Goal: Information Seeking & Learning: Learn about a topic

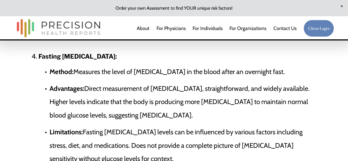
scroll to position [605, 0]
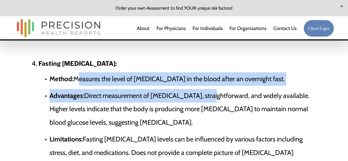
drag, startPoint x: 75, startPoint y: 72, endPoint x: 204, endPoint y: 87, distance: 130.4
click at [204, 87] on ul "Method: Measures the level of [MEDICAL_DATA] in the blood after an overnight fa…" at bounding box center [179, 130] width 282 height 117
click at [189, 89] on p "Advantages: Direct measurement of [MEDICAL_DATA], straightforward, and widely a…" at bounding box center [184, 109] width 271 height 40
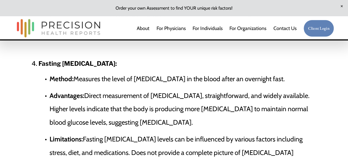
click at [169, 112] on p "Advantages: Direct measurement of [MEDICAL_DATA], straightforward, and widely a…" at bounding box center [184, 109] width 271 height 40
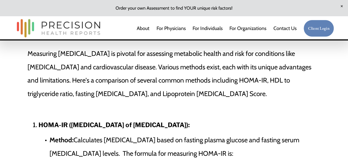
scroll to position [302, 0]
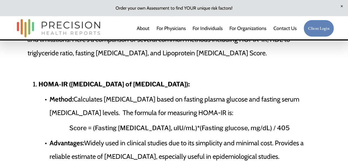
drag, startPoint x: 35, startPoint y: 73, endPoint x: 253, endPoint y: 76, distance: 217.2
click at [255, 79] on h4 "HOMA-IR ([MEDICAL_DATA] of [MEDICAL_DATA]):" at bounding box center [179, 84] width 282 height 10
click at [154, 98] on p "Method: Calculates [MEDICAL_DATA] based on fasting plasma glucose and fasting s…" at bounding box center [184, 106] width 271 height 27
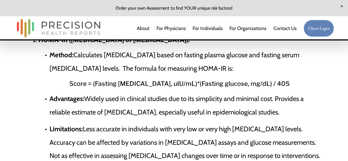
scroll to position [330, 0]
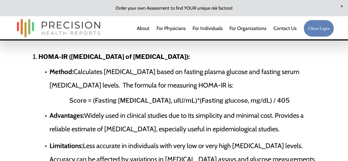
drag, startPoint x: 37, startPoint y: 48, endPoint x: 249, endPoint y: 45, distance: 212.3
click at [249, 52] on h4 "HOMA-IR ([MEDICAL_DATA] of [MEDICAL_DATA]):" at bounding box center [179, 57] width 282 height 10
click at [143, 96] on h4 "Score = (Fasting [MEDICAL_DATA], uIU/mL)*(Fasting glucose, mg/dL) / 405" at bounding box center [179, 100] width 282 height 10
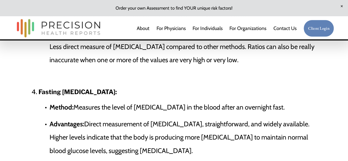
scroll to position [577, 0]
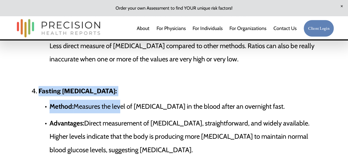
drag, startPoint x: 38, startPoint y: 85, endPoint x: 117, endPoint y: 89, distance: 79.5
click at [117, 89] on li "Fasting [MEDICAL_DATA]: Method: Measures the level of [MEDICAL_DATA] in the blo…" at bounding box center [179, 151] width 282 height 131
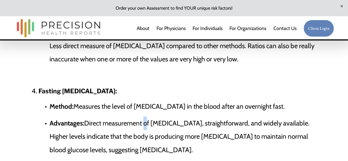
drag, startPoint x: 145, startPoint y: 113, endPoint x: 144, endPoint y: 106, distance: 6.4
click at [145, 117] on p "Advantages: Direct measurement of [MEDICAL_DATA], straightforward, and widely a…" at bounding box center [184, 137] width 271 height 40
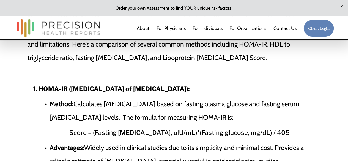
scroll to position [302, 0]
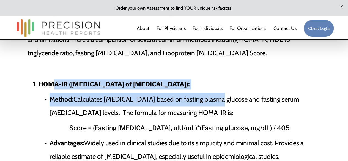
drag, startPoint x: 54, startPoint y: 78, endPoint x: 205, endPoint y: 93, distance: 152.0
click at [206, 93] on li "HOMA-IR ([MEDICAL_DATA] of [MEDICAL_DATA]): Method: Calculates [MEDICAL_DATA] b…" at bounding box center [179, 151] width 282 height 144
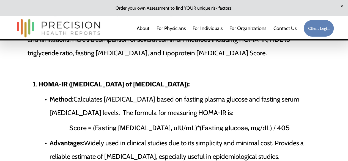
click at [191, 108] on p "Method: Calculates [MEDICAL_DATA] based on fasting plasma glucose and fasting s…" at bounding box center [184, 106] width 271 height 27
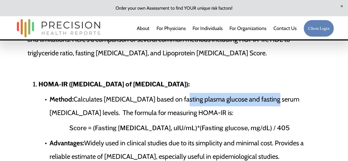
drag, startPoint x: 173, startPoint y: 92, endPoint x: 265, endPoint y: 86, distance: 92.6
click at [265, 93] on p "Method: Calculates [MEDICAL_DATA] based on fasting plasma glucose and fasting s…" at bounding box center [184, 106] width 271 height 27
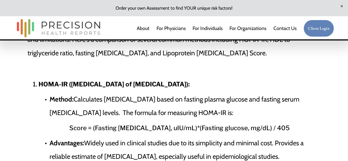
drag, startPoint x: 246, startPoint y: 103, endPoint x: 268, endPoint y: 94, distance: 23.6
click at [246, 102] on p "Method: Calculates [MEDICAL_DATA] based on fasting plasma glucose and fasting s…" at bounding box center [184, 106] width 271 height 27
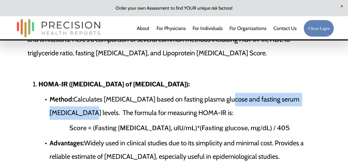
drag, startPoint x: 220, startPoint y: 89, endPoint x: 342, endPoint y: 89, distance: 122.1
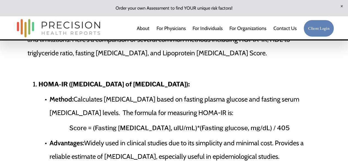
click at [251, 113] on li "HOMA-IR ([MEDICAL_DATA] of [MEDICAL_DATA]): Method: Calculates [MEDICAL_DATA] b…" at bounding box center [179, 151] width 282 height 144
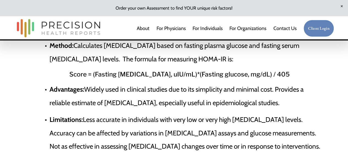
scroll to position [357, 0]
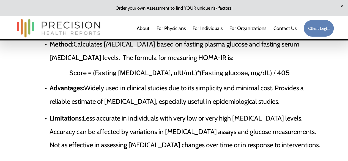
drag, startPoint x: 175, startPoint y: 85, endPoint x: 292, endPoint y: 98, distance: 117.8
click at [292, 98] on p "Advantages: Widely used in clinical studies due to its simplicity and minimal c…" at bounding box center [184, 94] width 271 height 27
click at [240, 100] on ul "Advantages: Widely used in clinical studies due to its simplicity and minimal c…" at bounding box center [179, 124] width 282 height 87
click at [246, 101] on ul "Advantages: Widely used in clinical studies due to its simplicity and minimal c…" at bounding box center [179, 124] width 282 height 87
click at [253, 93] on p "Advantages: Widely used in clinical studies due to its simplicity and minimal c…" at bounding box center [184, 94] width 271 height 27
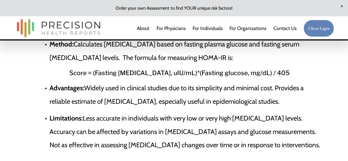
drag, startPoint x: 290, startPoint y: 92, endPoint x: 134, endPoint y: 95, distance: 156.5
click at [134, 95] on p "Advantages: Widely used in clinical studies due to its simplicity and minimal c…" at bounding box center [184, 94] width 271 height 27
click at [216, 88] on p "Advantages: Widely used in clinical studies due to its simplicity and minimal c…" at bounding box center [184, 94] width 271 height 27
click at [183, 89] on p "Advantages: Widely used in clinical studies due to its simplicity and minimal c…" at bounding box center [184, 94] width 271 height 27
click at [133, 81] on p "Advantages: Widely used in clinical studies due to its simplicity and minimal c…" at bounding box center [184, 94] width 271 height 27
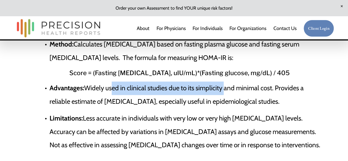
drag, startPoint x: 112, startPoint y: 81, endPoint x: 225, endPoint y: 82, distance: 113.6
click at [225, 82] on p "Advantages: Widely used in clinical studies due to its simplicity and minimal c…" at bounding box center [184, 94] width 271 height 27
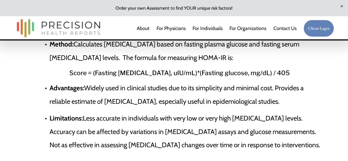
click at [246, 81] on p "Advantages: Widely used in clinical studies due to its simplicity and minimal c…" at bounding box center [184, 94] width 271 height 27
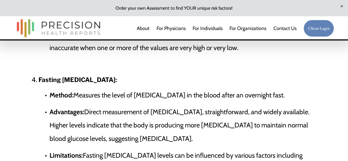
scroll to position [605, 0]
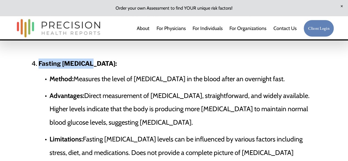
drag, startPoint x: 34, startPoint y: 55, endPoint x: 102, endPoint y: 52, distance: 68.8
click at [102, 59] on h4 "Fasting [MEDICAL_DATA]:" at bounding box center [179, 64] width 282 height 10
click at [106, 59] on h4 "Fasting [MEDICAL_DATA]:" at bounding box center [179, 64] width 282 height 10
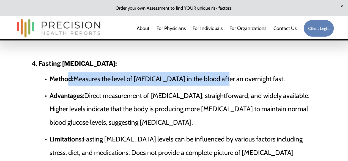
drag, startPoint x: 88, startPoint y: 68, endPoint x: 216, endPoint y: 65, distance: 127.3
click at [216, 72] on p "Method: Measures the level of [MEDICAL_DATA] in the blood after an overnight fa…" at bounding box center [184, 78] width 271 height 13
click at [206, 72] on p "Method: Measures the level of [MEDICAL_DATA] in the blood after an overnight fa…" at bounding box center [184, 78] width 271 height 13
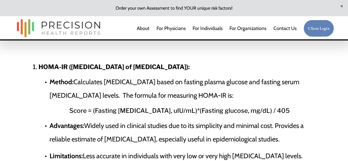
scroll to position [330, 0]
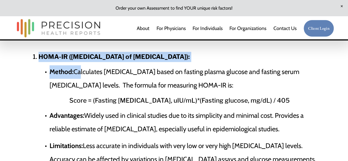
drag, startPoint x: 25, startPoint y: 47, endPoint x: 78, endPoint y: 56, distance: 53.0
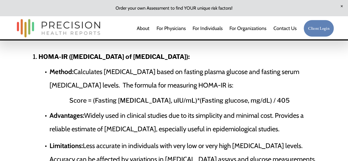
click at [93, 56] on li "HOMA-IR ([MEDICAL_DATA] of [MEDICAL_DATA]): Method: Calculates [MEDICAL_DATA] b…" at bounding box center [179, 124] width 282 height 144
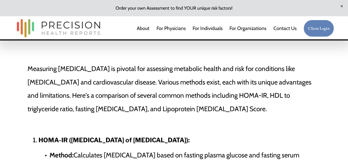
scroll to position [247, 0]
